Goal: Information Seeking & Learning: Check status

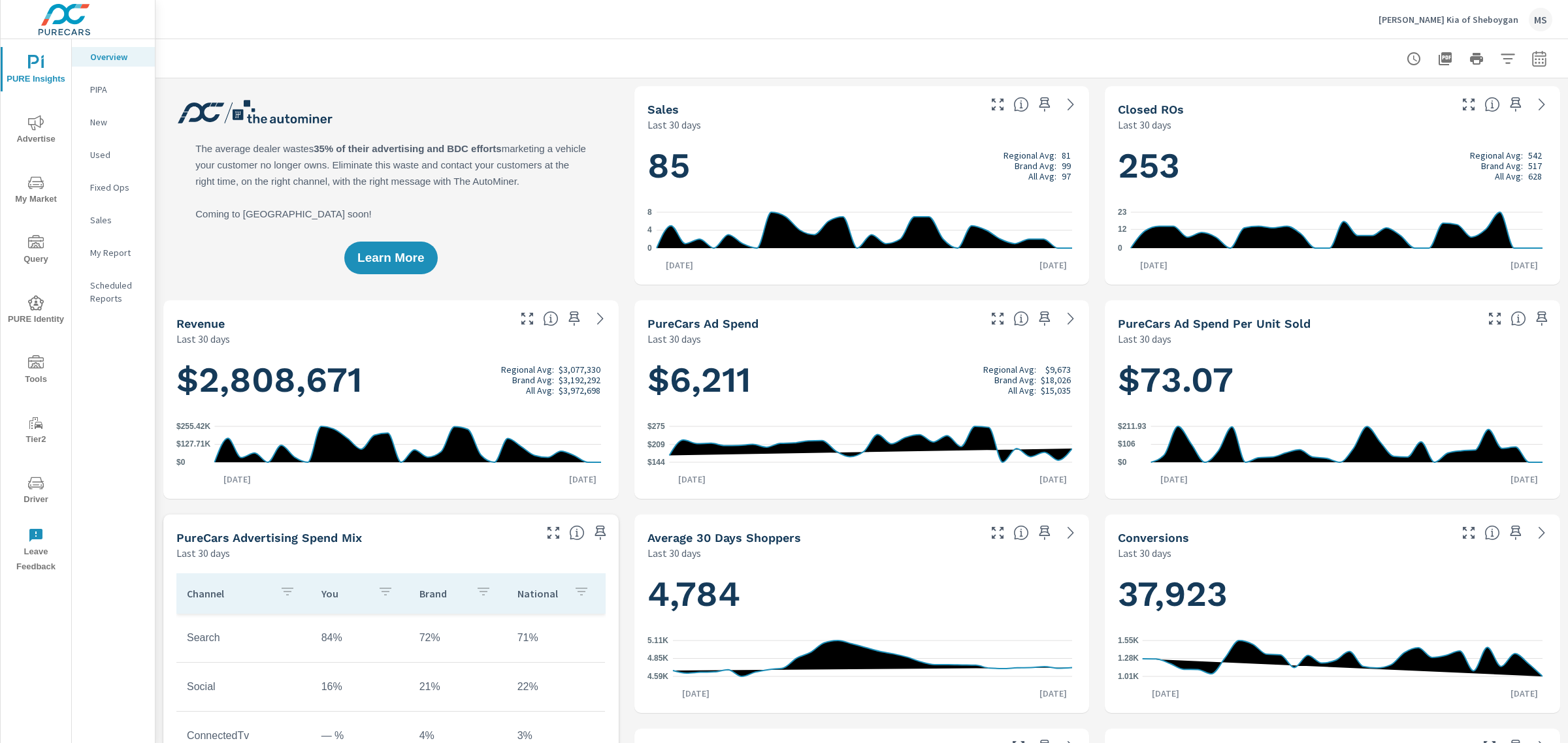
click at [32, 187] on icon "nav menu" at bounding box center [36, 182] width 16 height 12
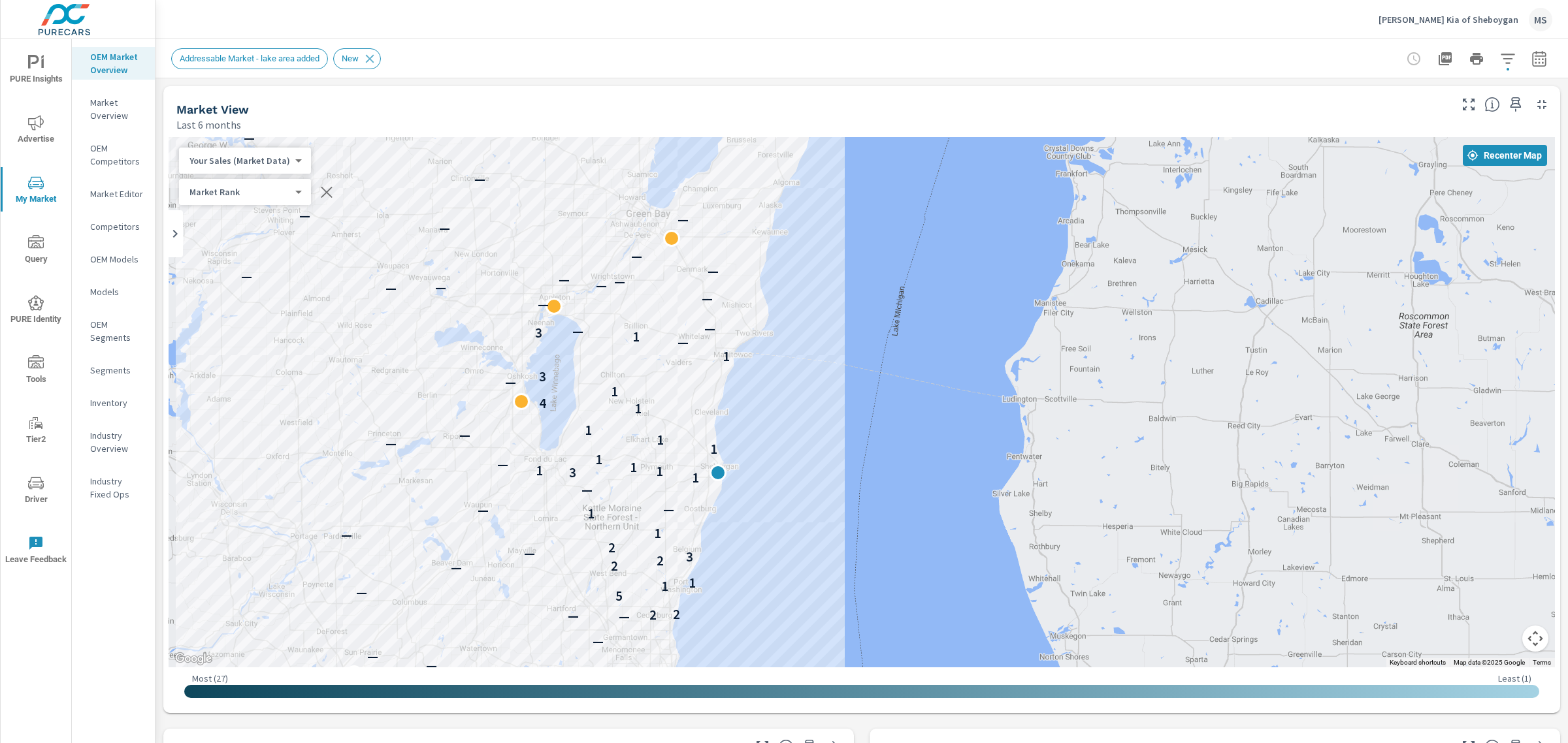
drag, startPoint x: 294, startPoint y: 356, endPoint x: 417, endPoint y: 434, distance: 145.6
click at [417, 434] on div "— — — — — — 2 — — — — — — — — — — — — 2 2 5 — 1 1 — 2 2 3 — 2 — 1 1 — — — 1 3 1…" at bounding box center [861, 403] width 1387 height 530
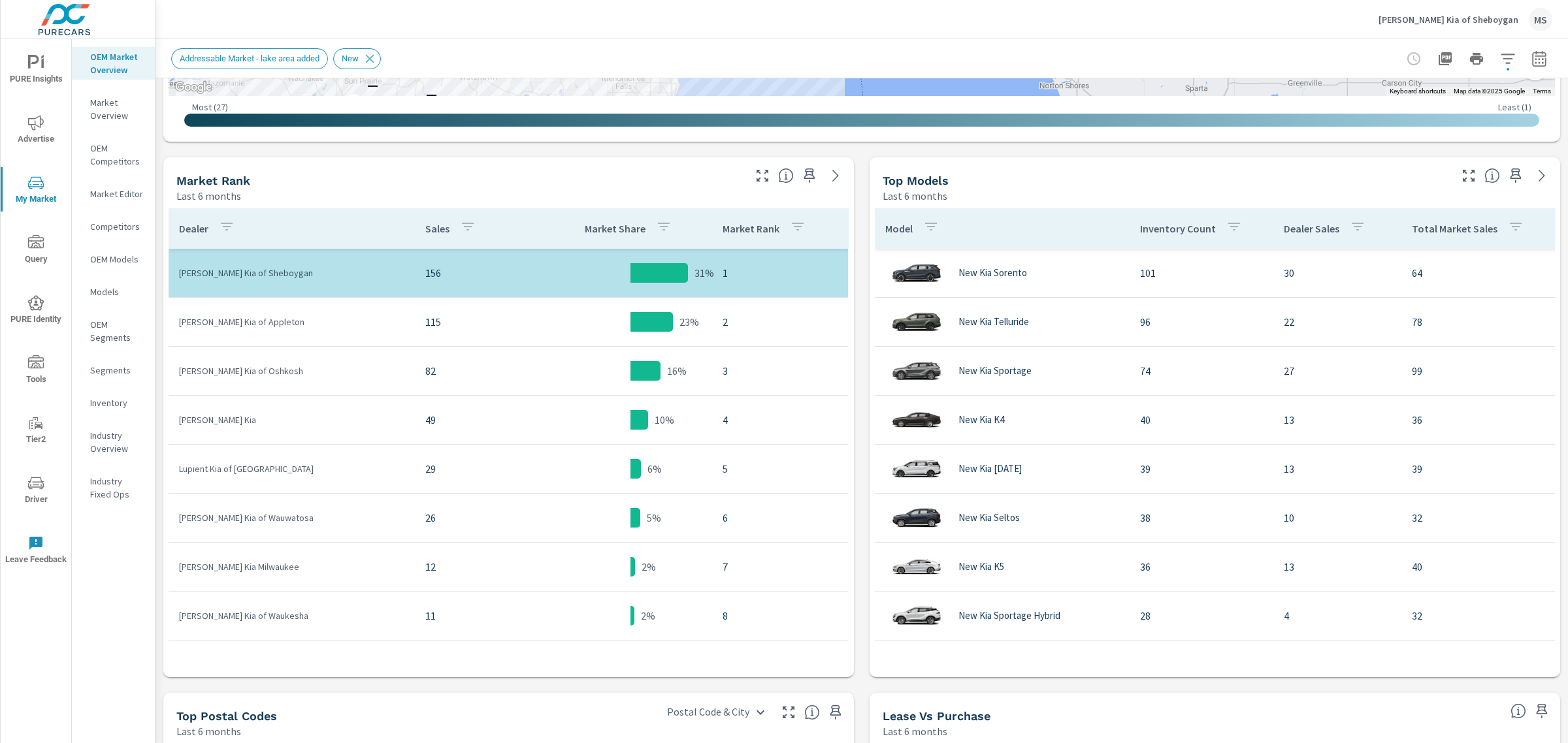
scroll to position [98, 0]
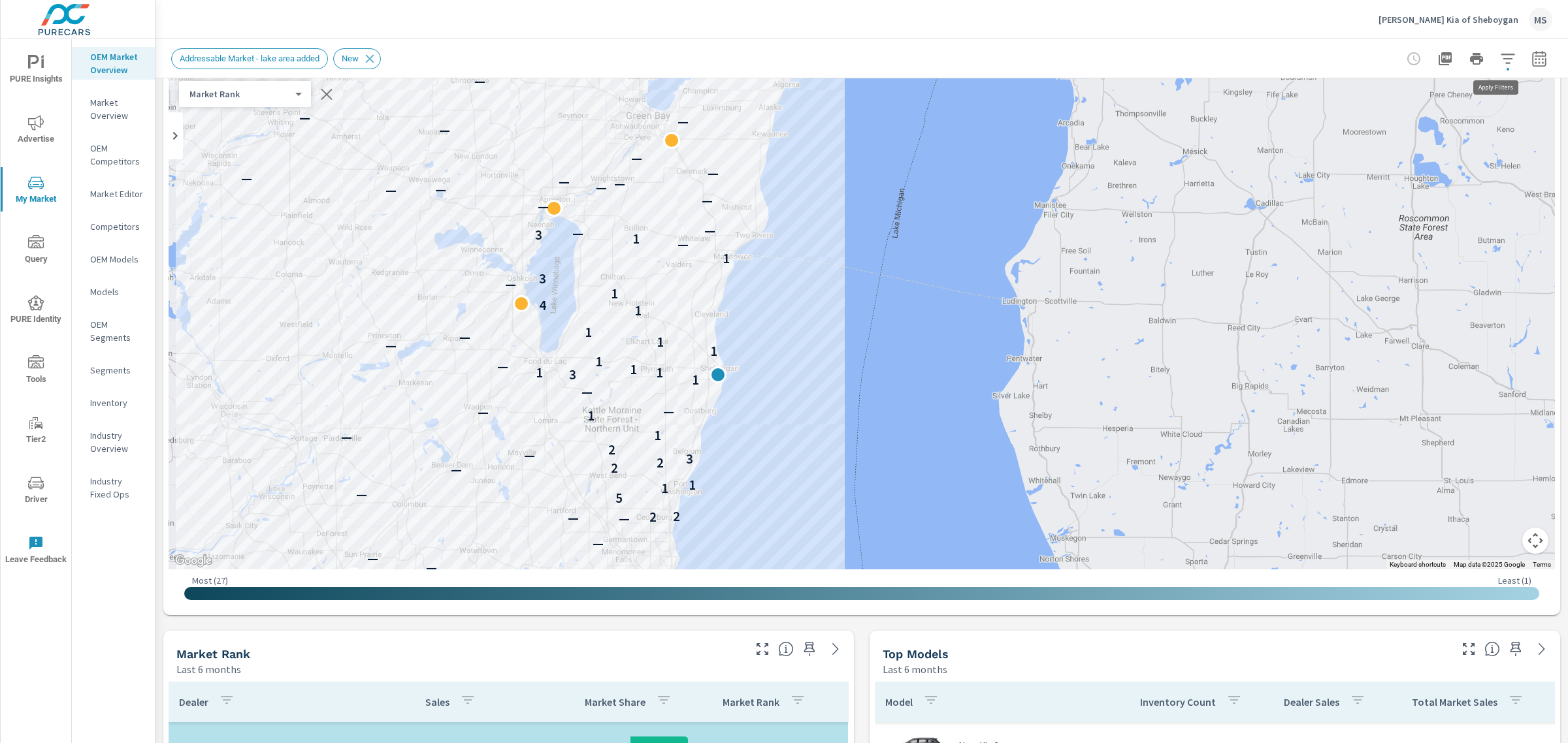
click at [1500, 55] on icon "button" at bounding box center [1508, 59] width 16 height 16
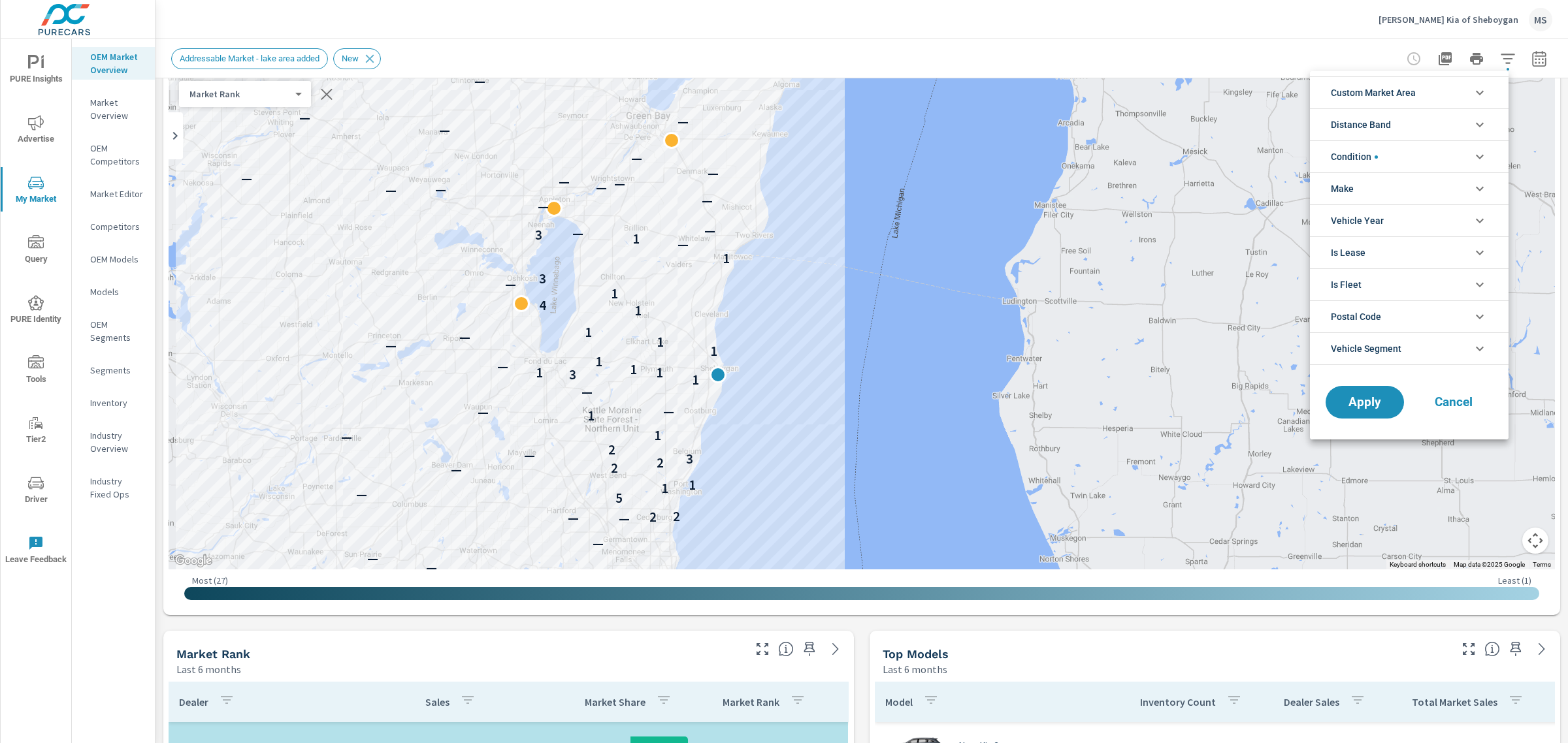
click at [1520, 64] on div at bounding box center [784, 371] width 1568 height 743
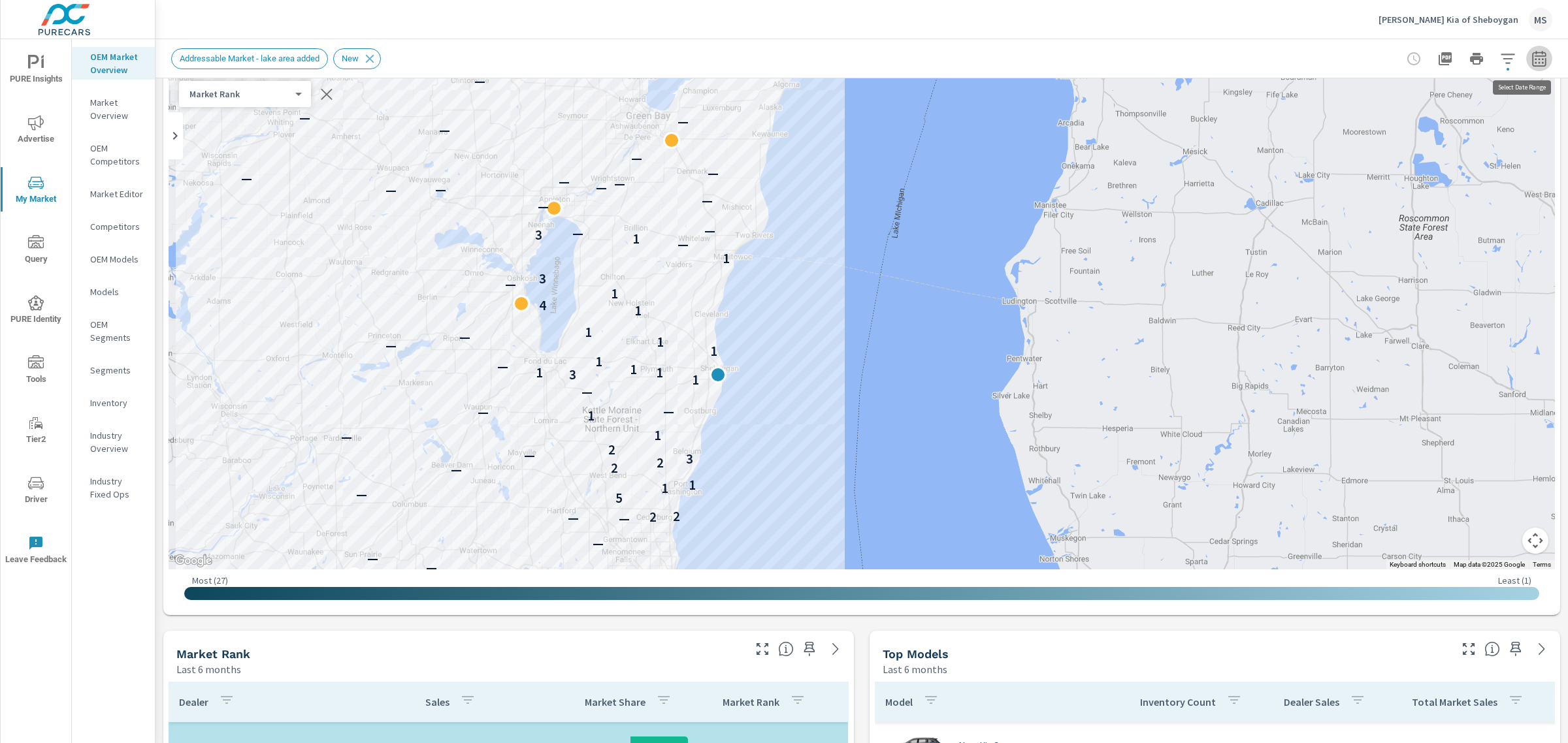
click at [1532, 60] on icon "button" at bounding box center [1539, 59] width 16 height 16
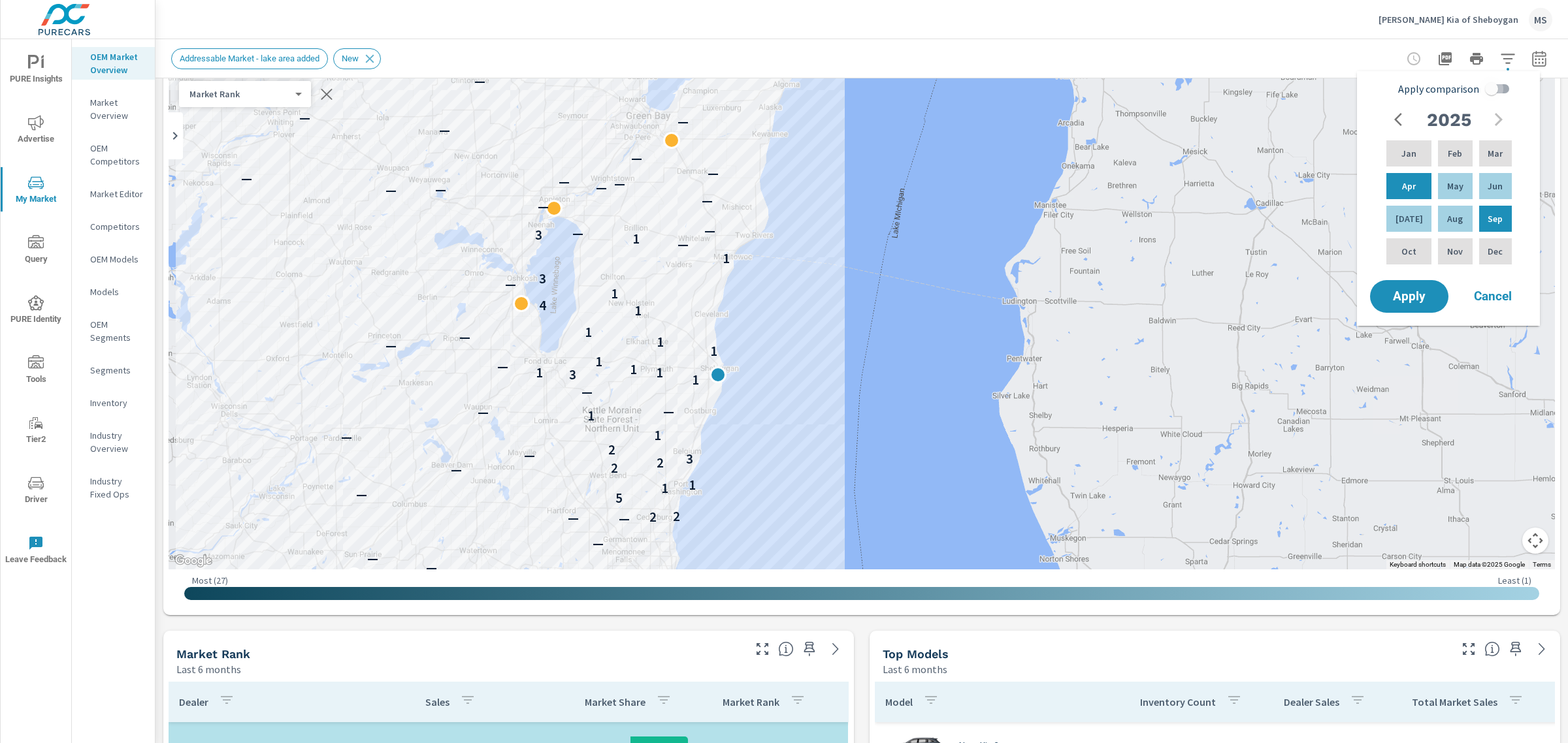
click at [1502, 88] on input "Apply comparison" at bounding box center [1492, 89] width 75 height 25
checkbox input "true"
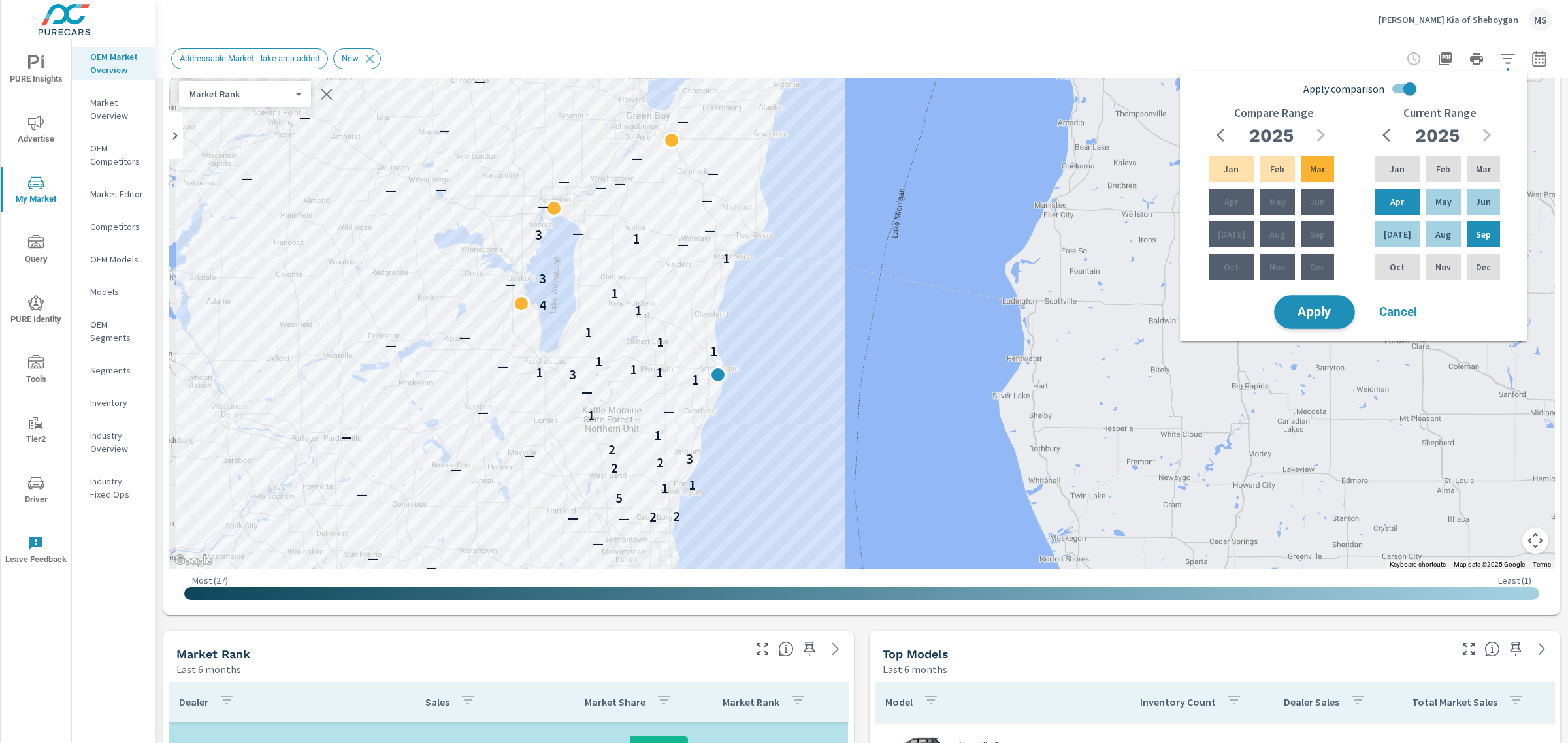
click at [1327, 314] on span "Apply" at bounding box center [1314, 312] width 54 height 12
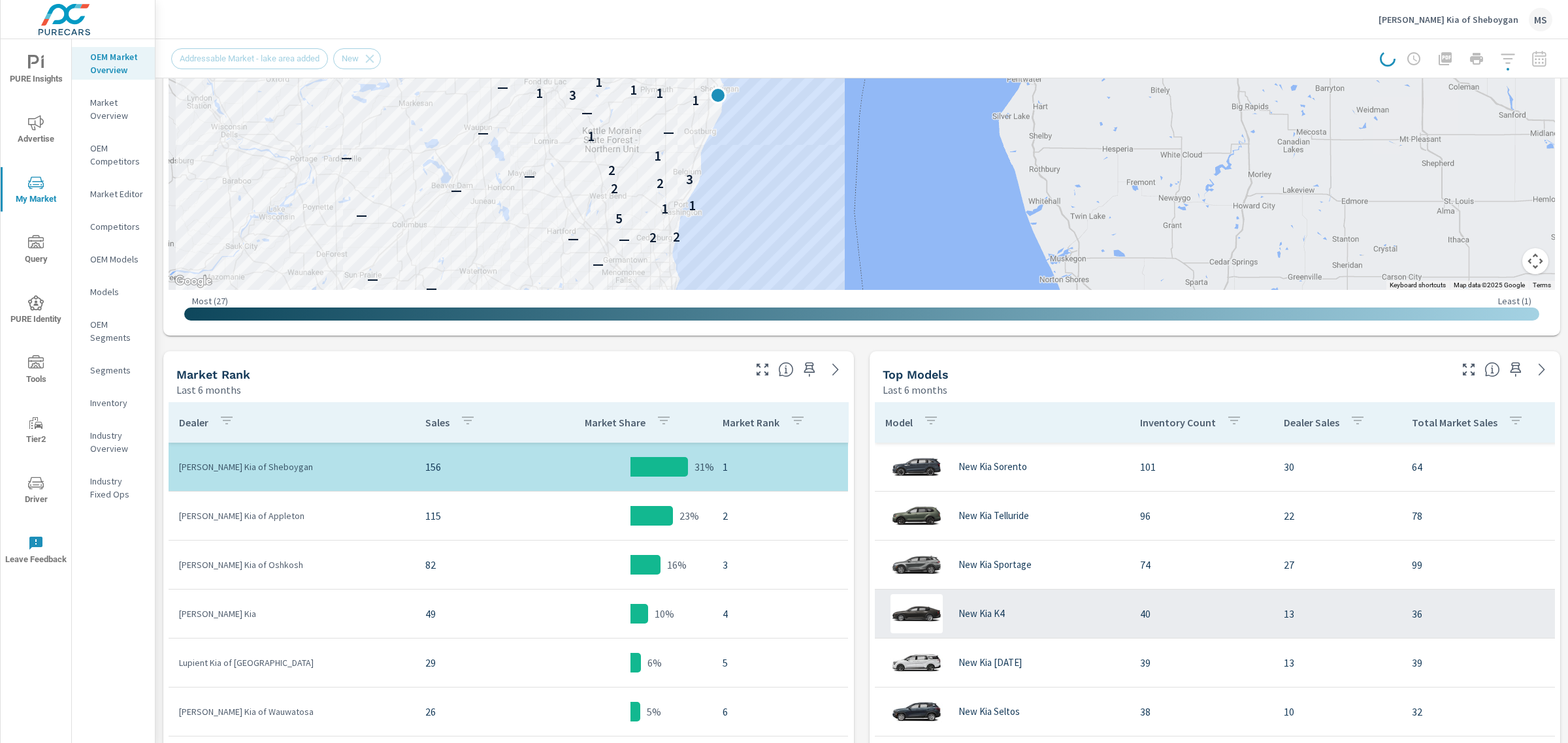
scroll to position [425, 0]
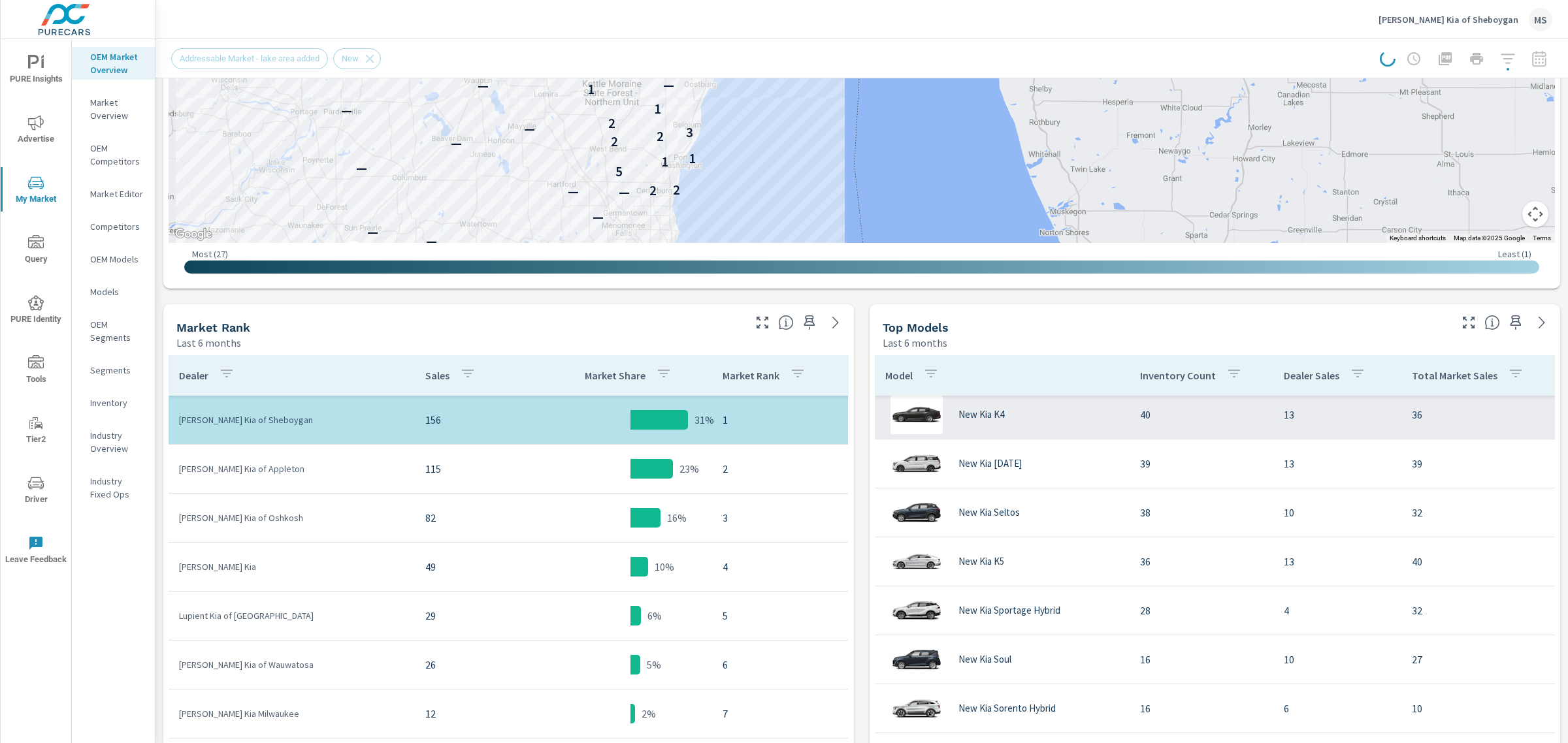
scroll to position [163, 0]
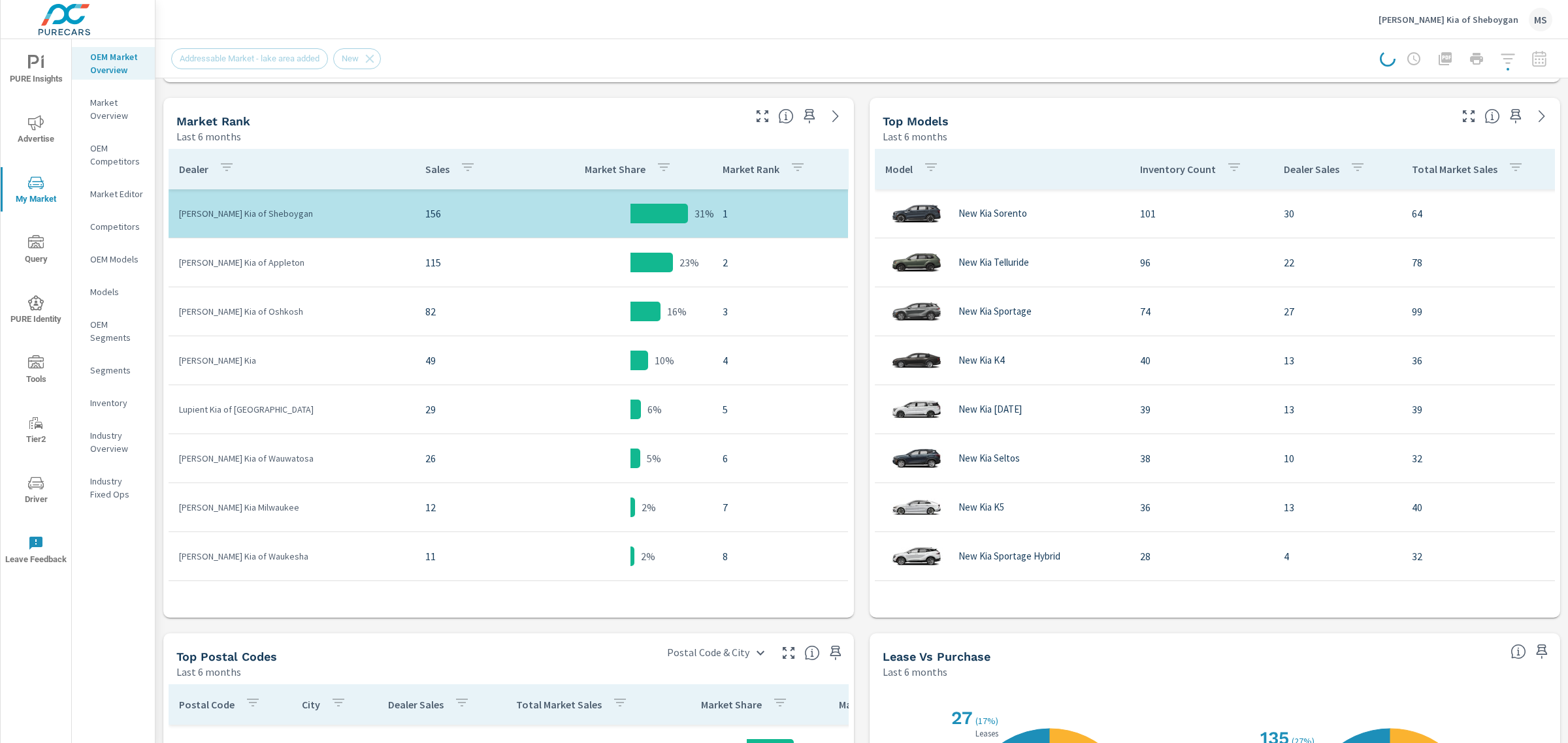
scroll to position [669, 0]
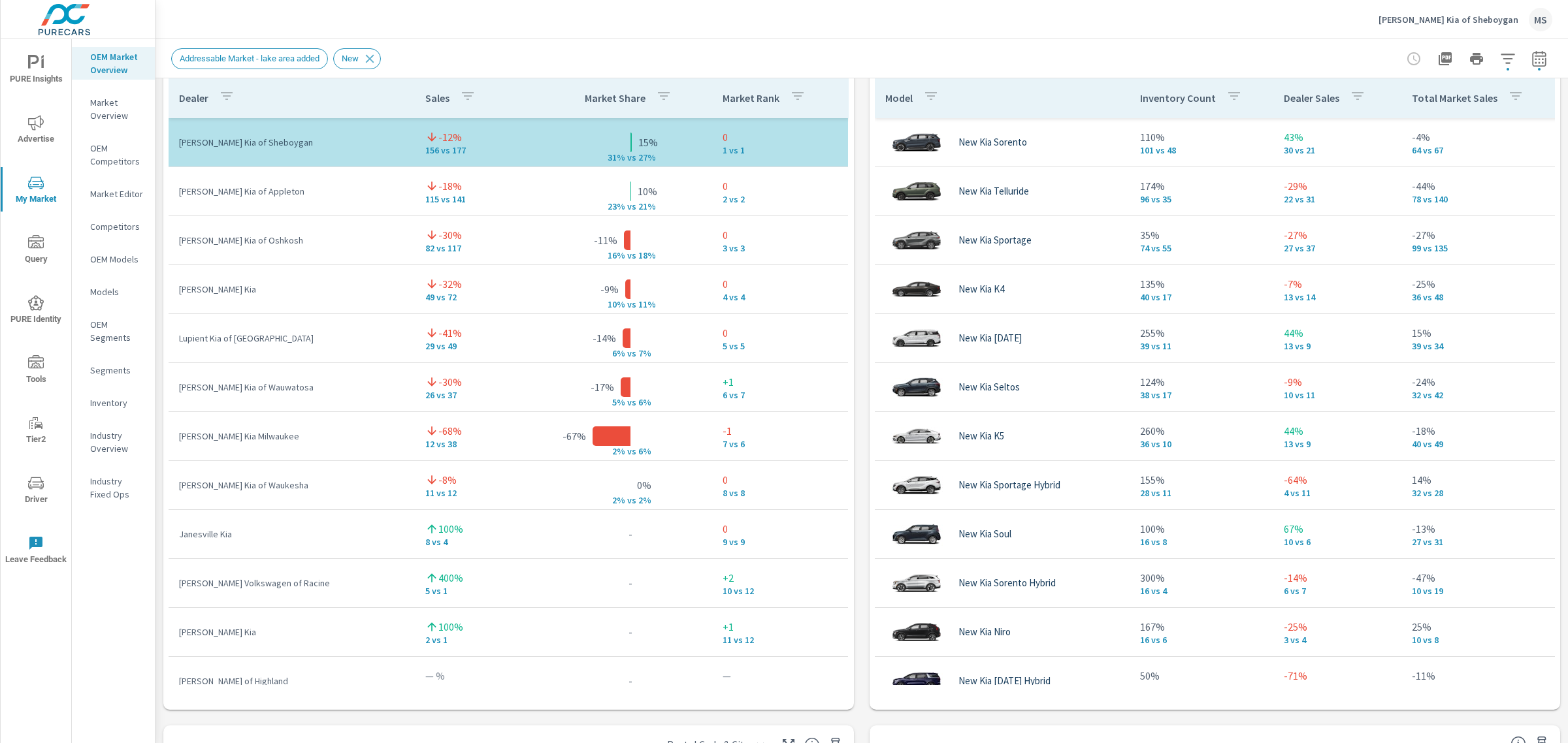
scroll to position [817, 0]
